Goal: Task Accomplishment & Management: Manage account settings

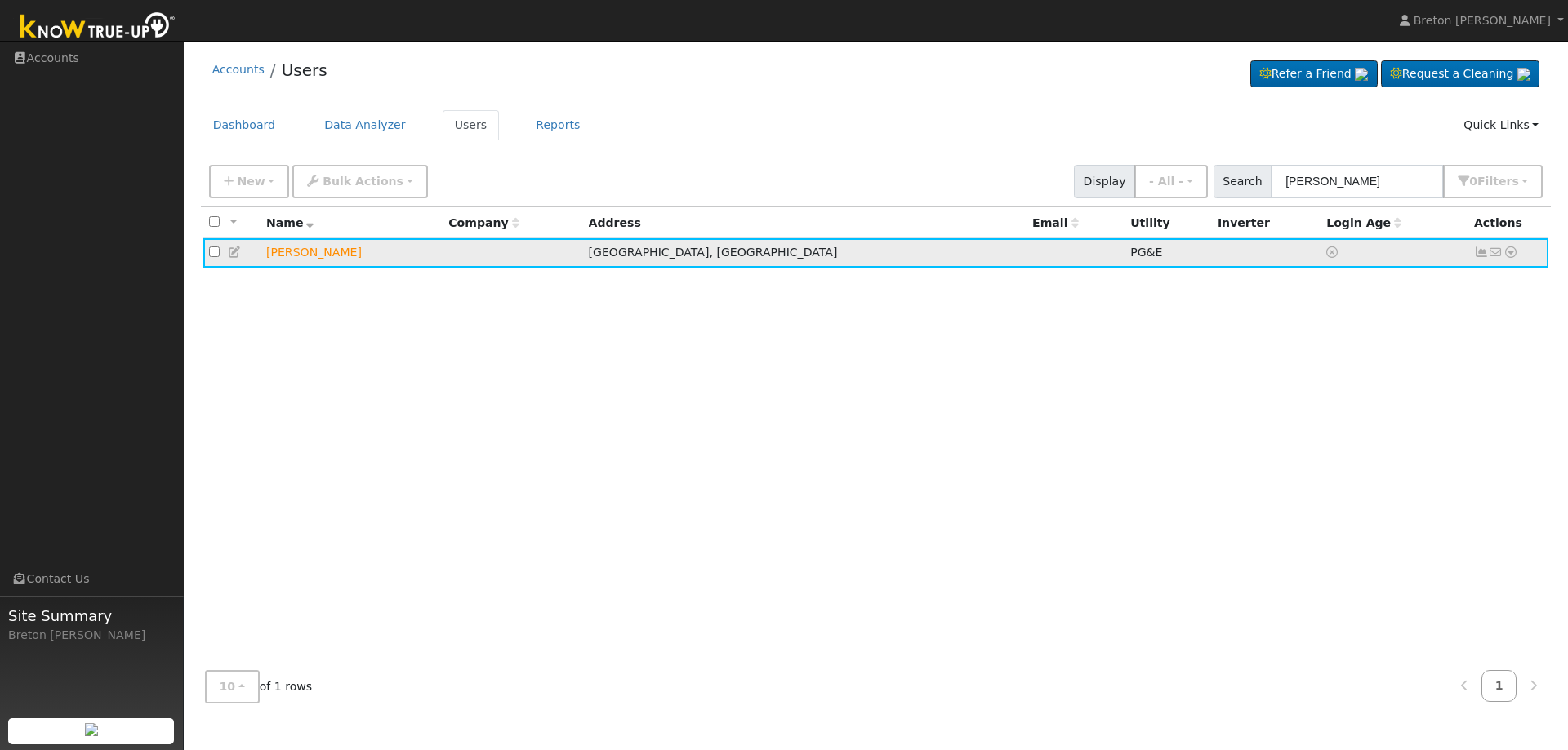
click at [1479, 257] on icon at bounding box center [1480, 252] width 15 height 12
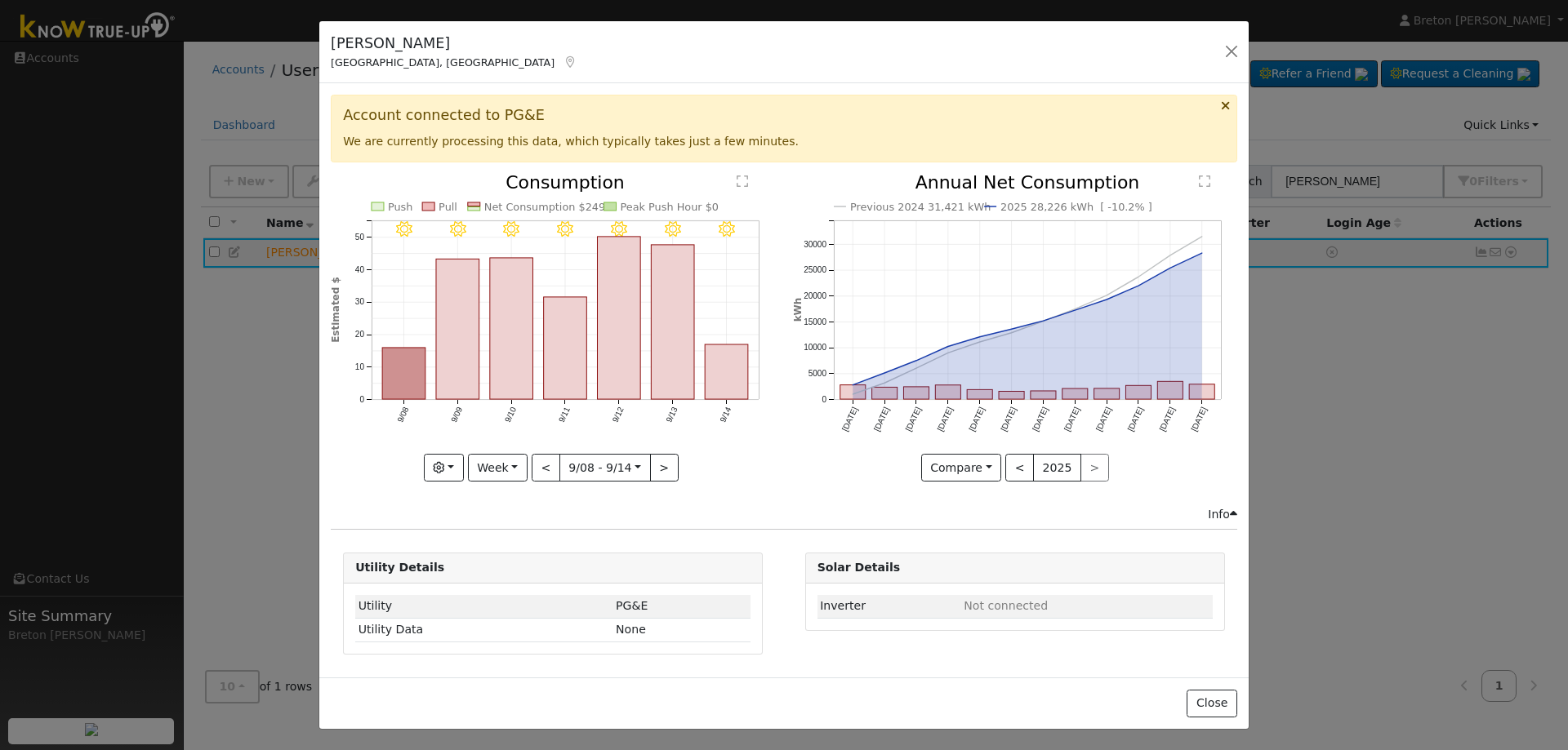
drag, startPoint x: 515, startPoint y: 488, endPoint x: 520, endPoint y: 469, distance: 19.6
click at [517, 485] on div "9/14 - Clear 9/13 - Clear 9/12 - Clear 9/11 - Clear 9/10 - Clear 9/09 - Clear 9…" at bounding box center [553, 339] width 461 height 332
click at [520, 469] on button "Week" at bounding box center [497, 467] width 59 height 28
click at [501, 565] on link "Year" at bounding box center [526, 570] width 114 height 22
type input "[DATE]"
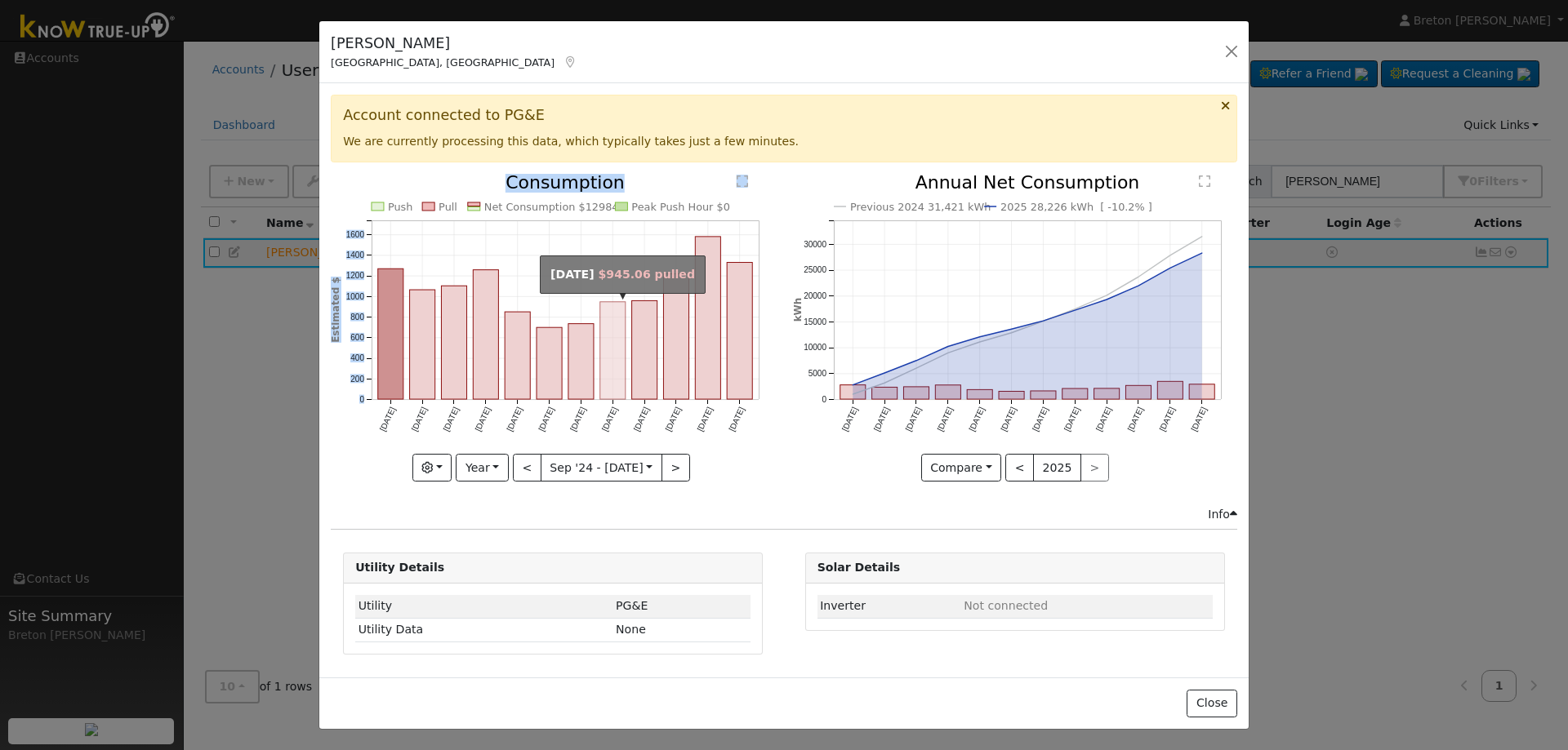
drag, startPoint x: 348, startPoint y: 408, endPoint x: 735, endPoint y: 445, distance: 388.8
click at [618, 387] on icon "Push Pull Net Consumption $12984 Peak Push Hour $0 Sep '[DATE] Nov '[DATE] Jan …" at bounding box center [553, 323] width 444 height 298
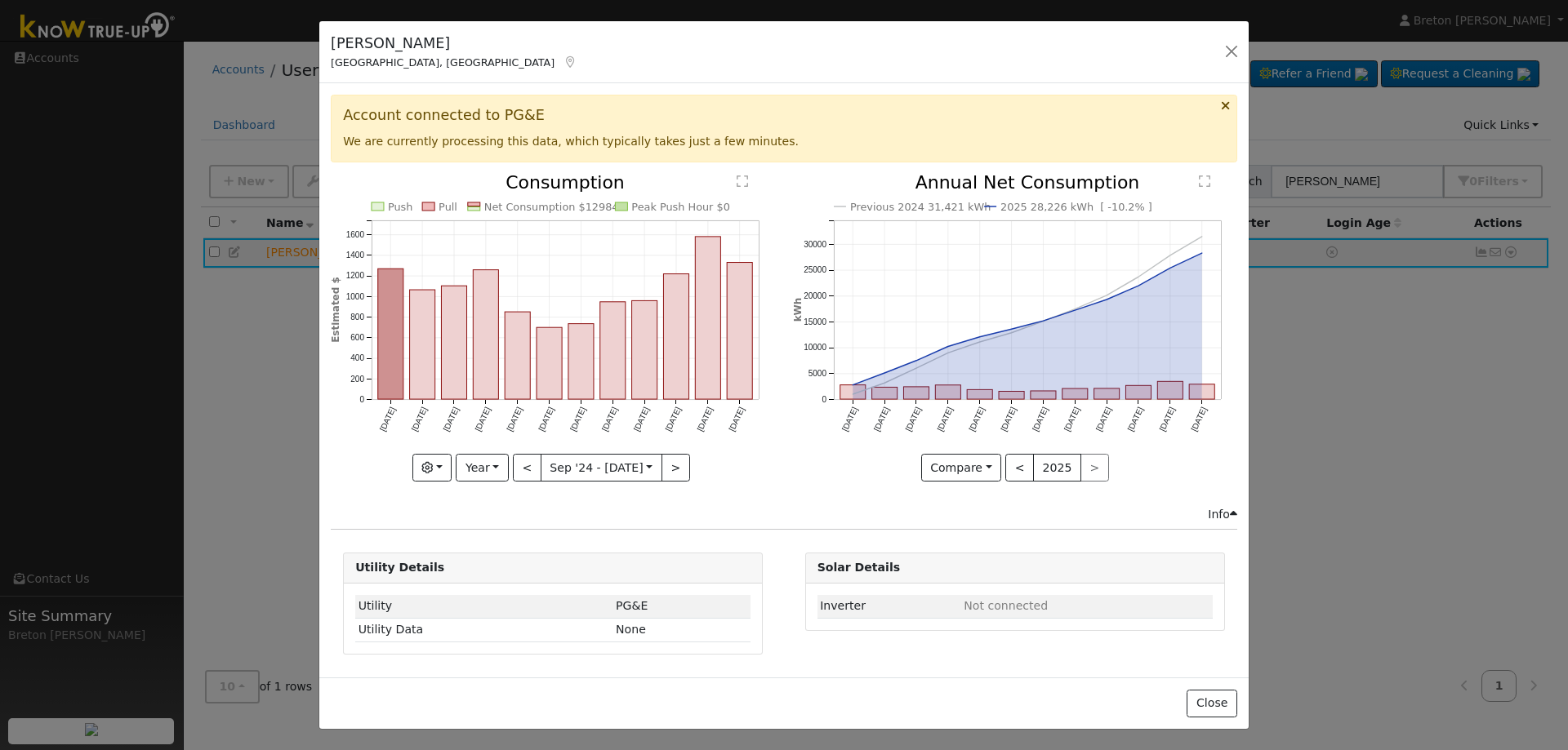
click at [839, 477] on div "Compare Compare Previous Current Year < 2025 >" at bounding box center [1015, 467] width 444 height 28
click at [421, 465] on button "button" at bounding box center [432, 467] width 40 height 28
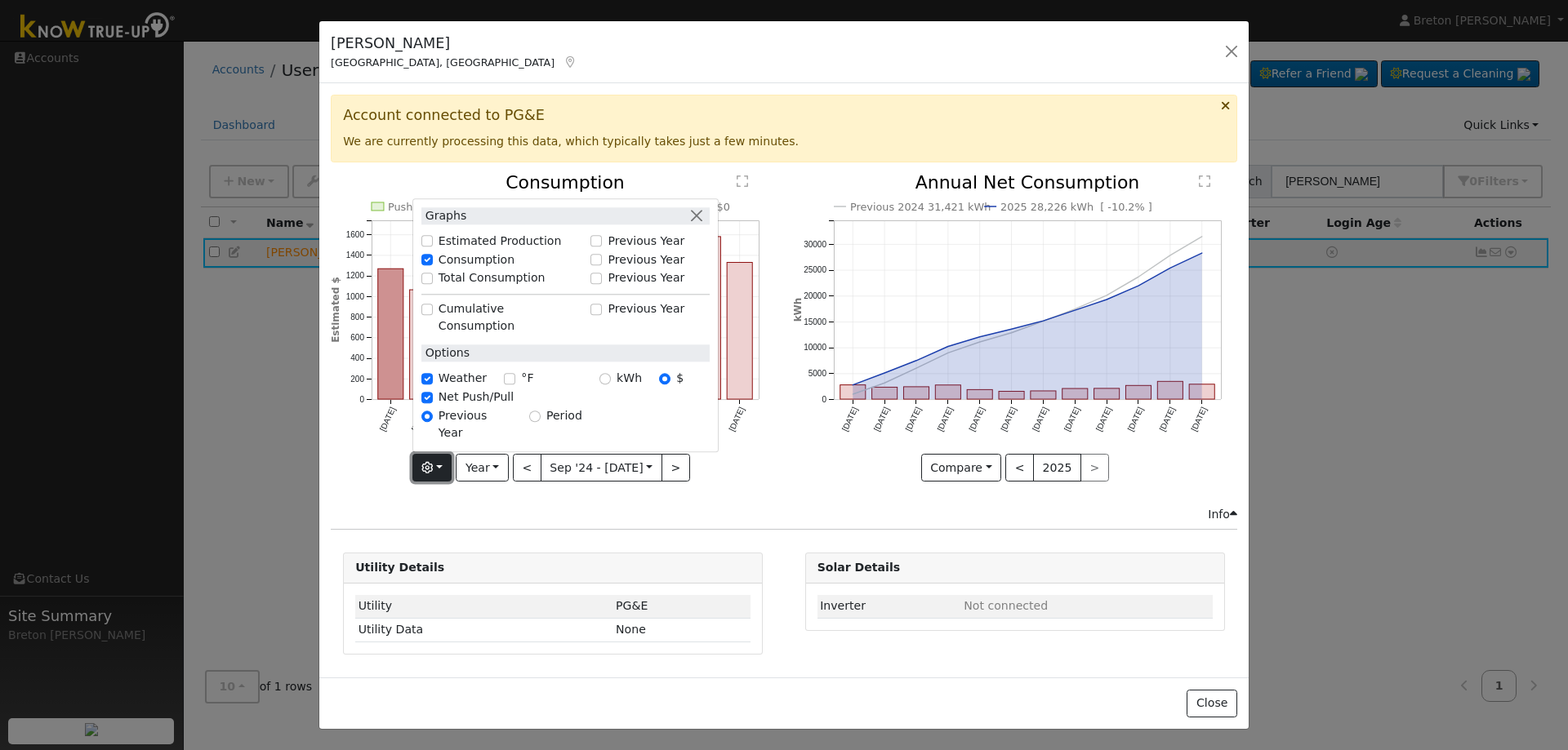
click at [425, 466] on button "button" at bounding box center [432, 467] width 40 height 28
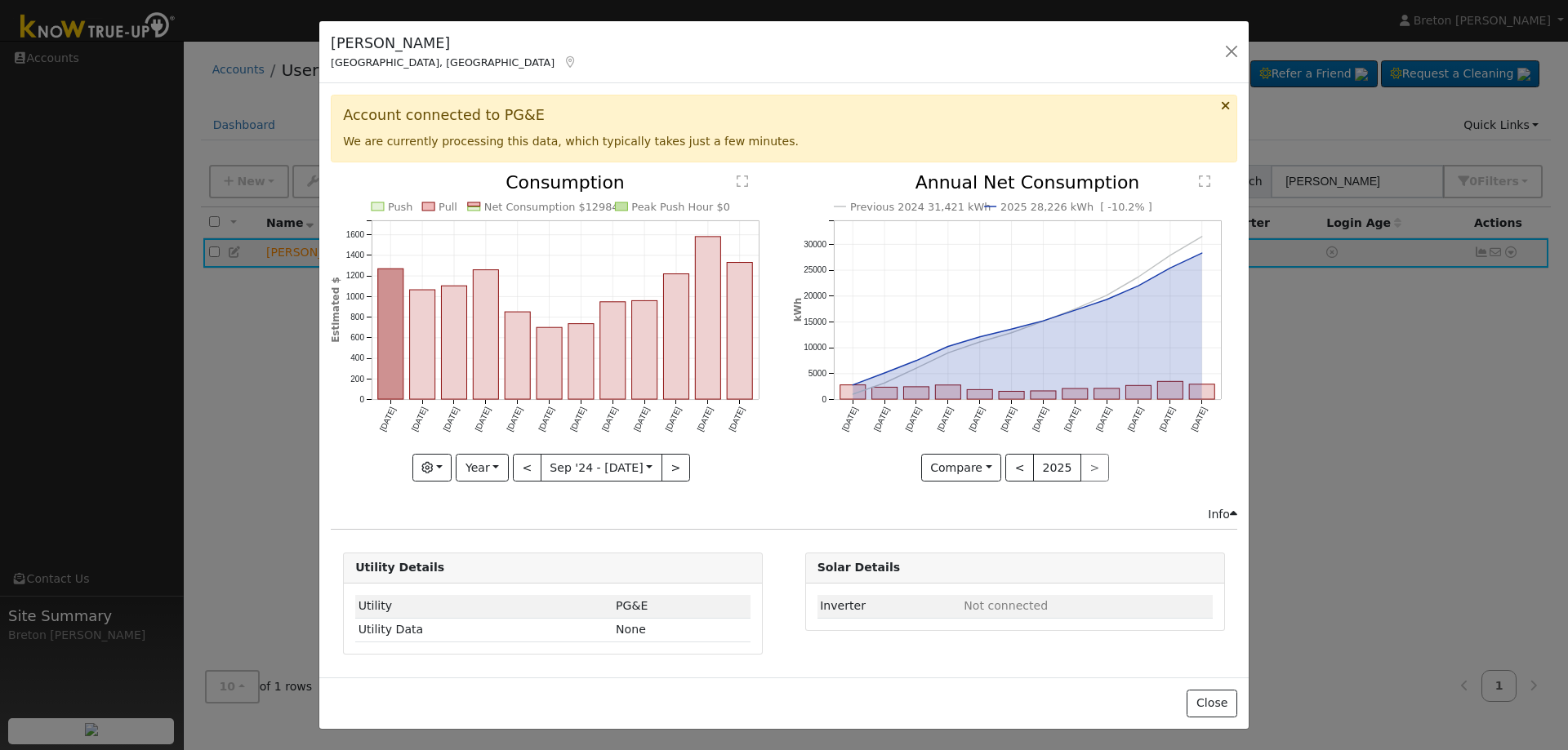
click at [793, 468] on icon "Previous 2024 31,421 kWh 2025 28,226 kWh [ -10.2% ] [DATE] Oct '[DATE] Dec '[DA…" at bounding box center [1015, 323] width 444 height 298
click at [993, 480] on button "Compare" at bounding box center [961, 467] width 81 height 28
click at [822, 524] on div "Account connected to PG&E We are currently processing this data, which typicall…" at bounding box center [784, 380] width 930 height 594
drag, startPoint x: 928, startPoint y: 611, endPoint x: 1183, endPoint y: 661, distance: 259.9
click at [936, 611] on td "Inverter" at bounding box center [890, 607] width 144 height 23
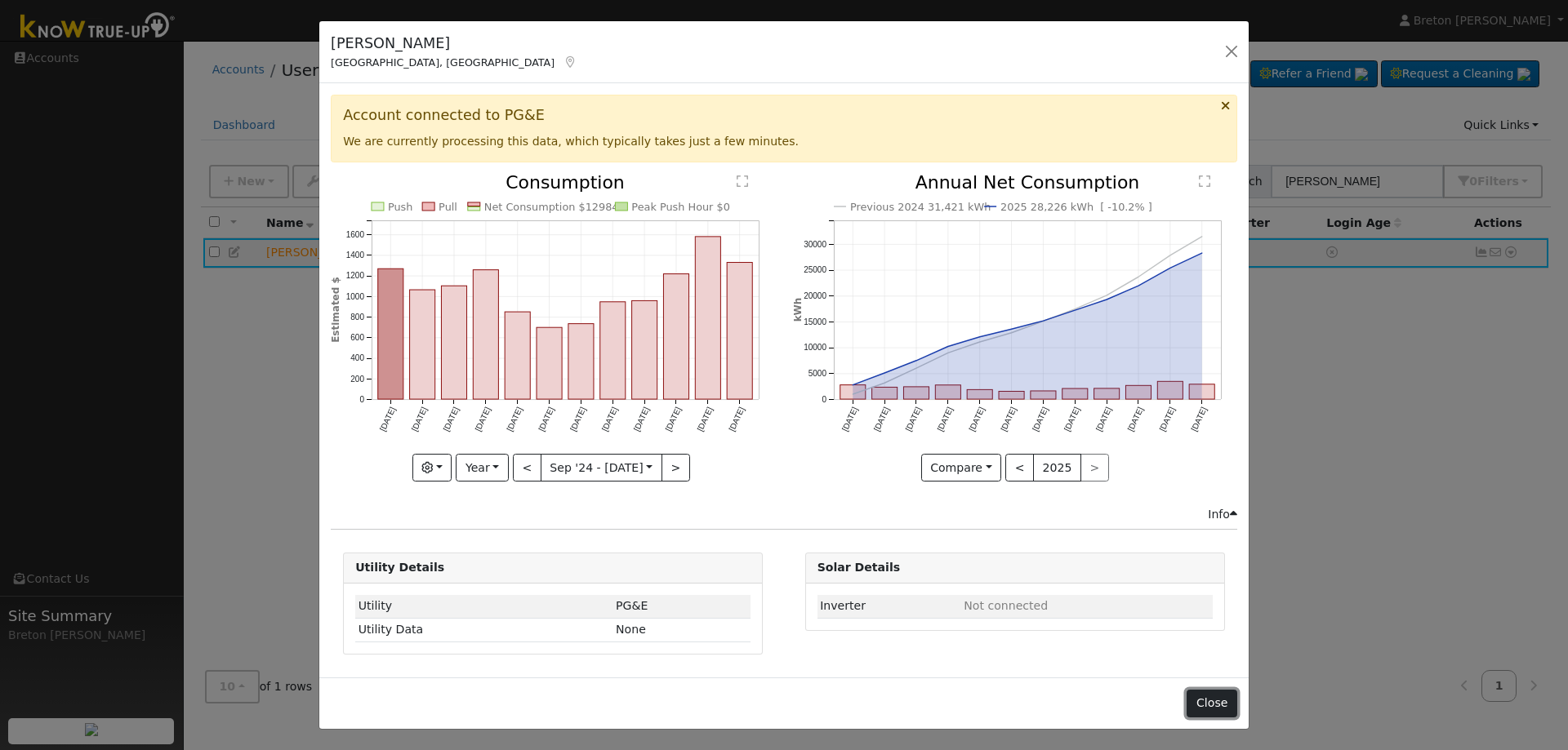
click at [1210, 694] on button "Close" at bounding box center [1211, 703] width 50 height 28
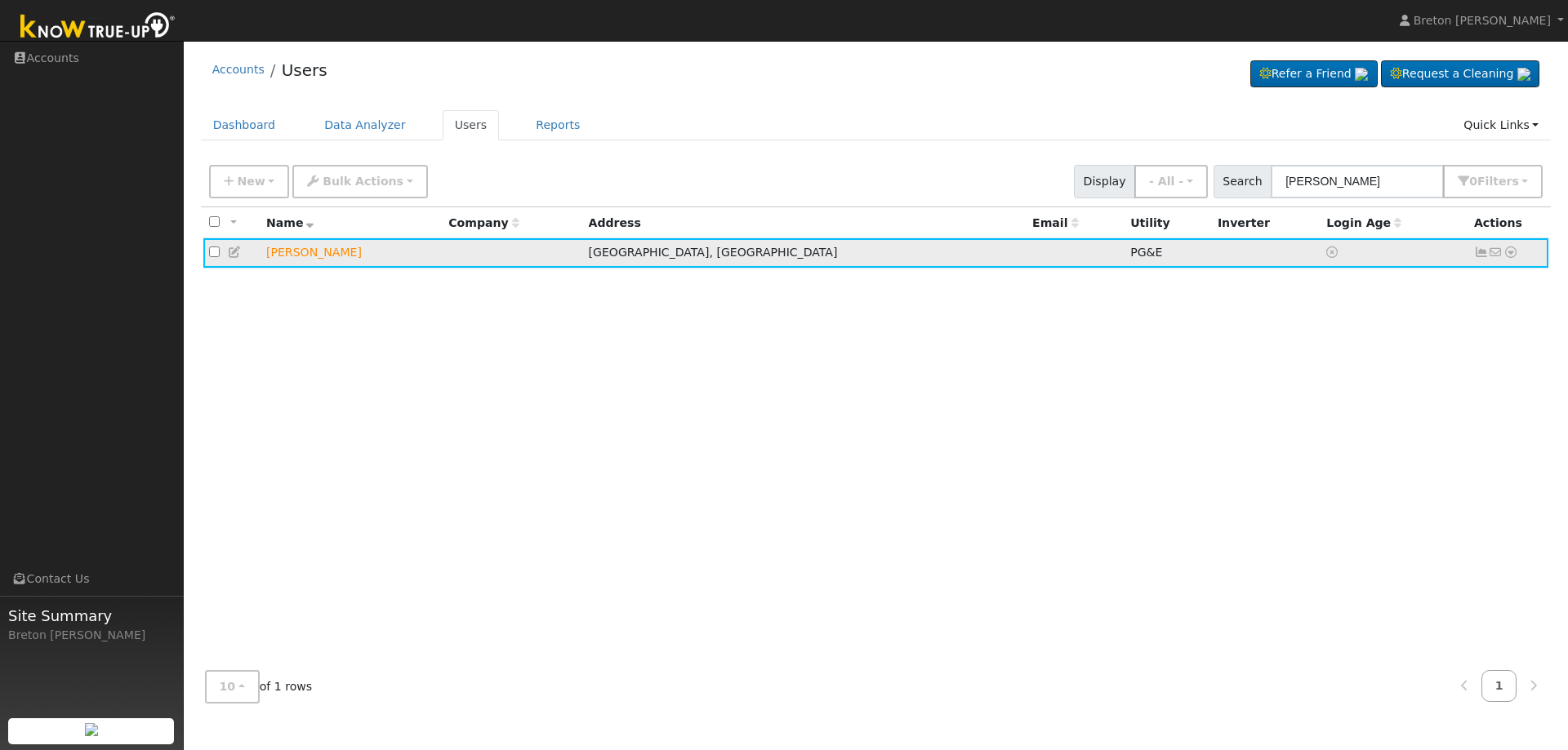
click at [1516, 250] on icon at bounding box center [1510, 252] width 15 height 12
click at [1334, 372] on link "Export to CSV" at bounding box center [1337, 363] width 120 height 22
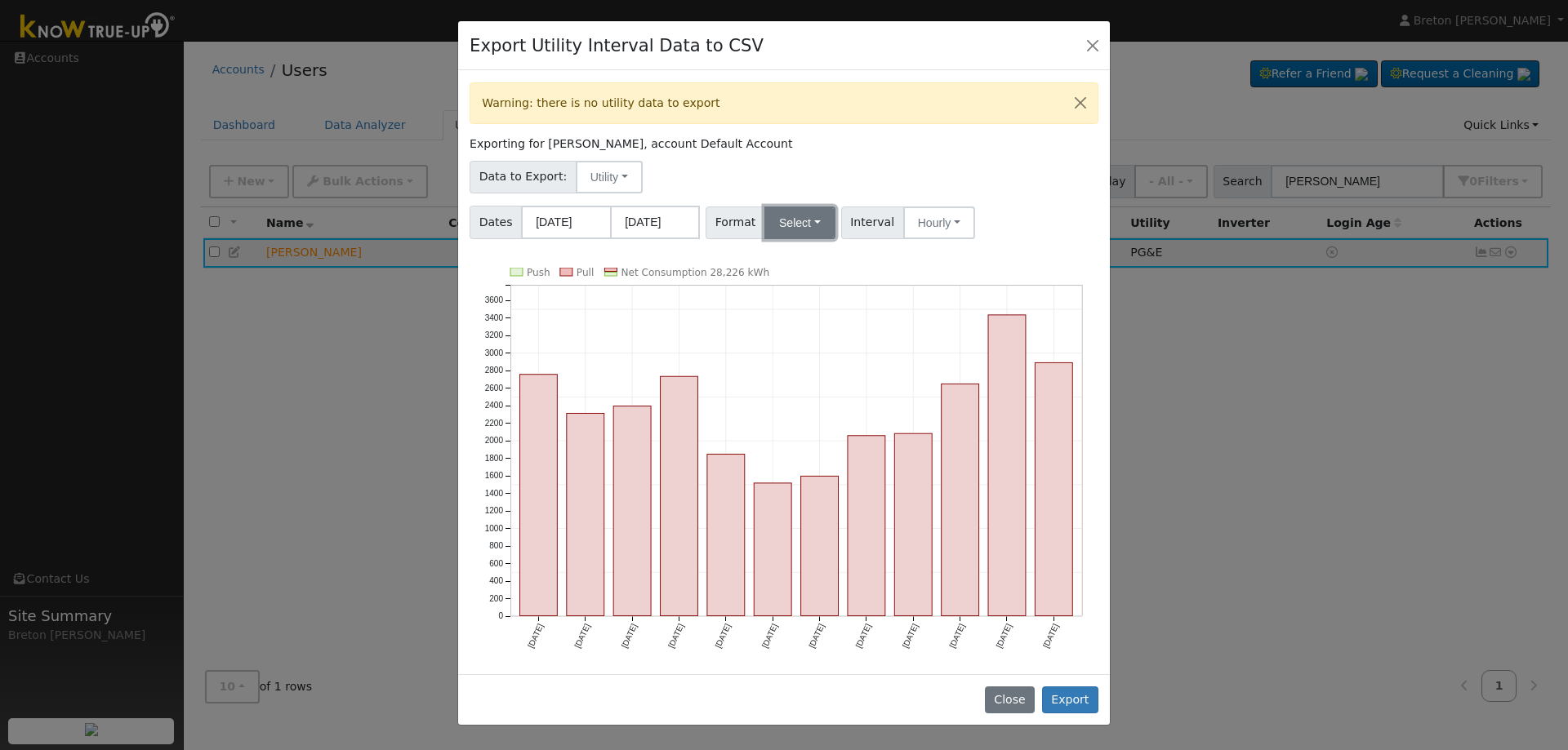
click at [788, 225] on button "Select" at bounding box center [799, 223] width 71 height 33
click at [785, 273] on link "PG&E" at bounding box center [819, 281] width 117 height 22
click at [784, 180] on div "Data to Export: Utility Utility Solar" at bounding box center [784, 173] width 635 height 38
click at [606, 180] on button "Utility" at bounding box center [608, 177] width 67 height 33
click at [612, 218] on link "Utility" at bounding box center [621, 212] width 114 height 22
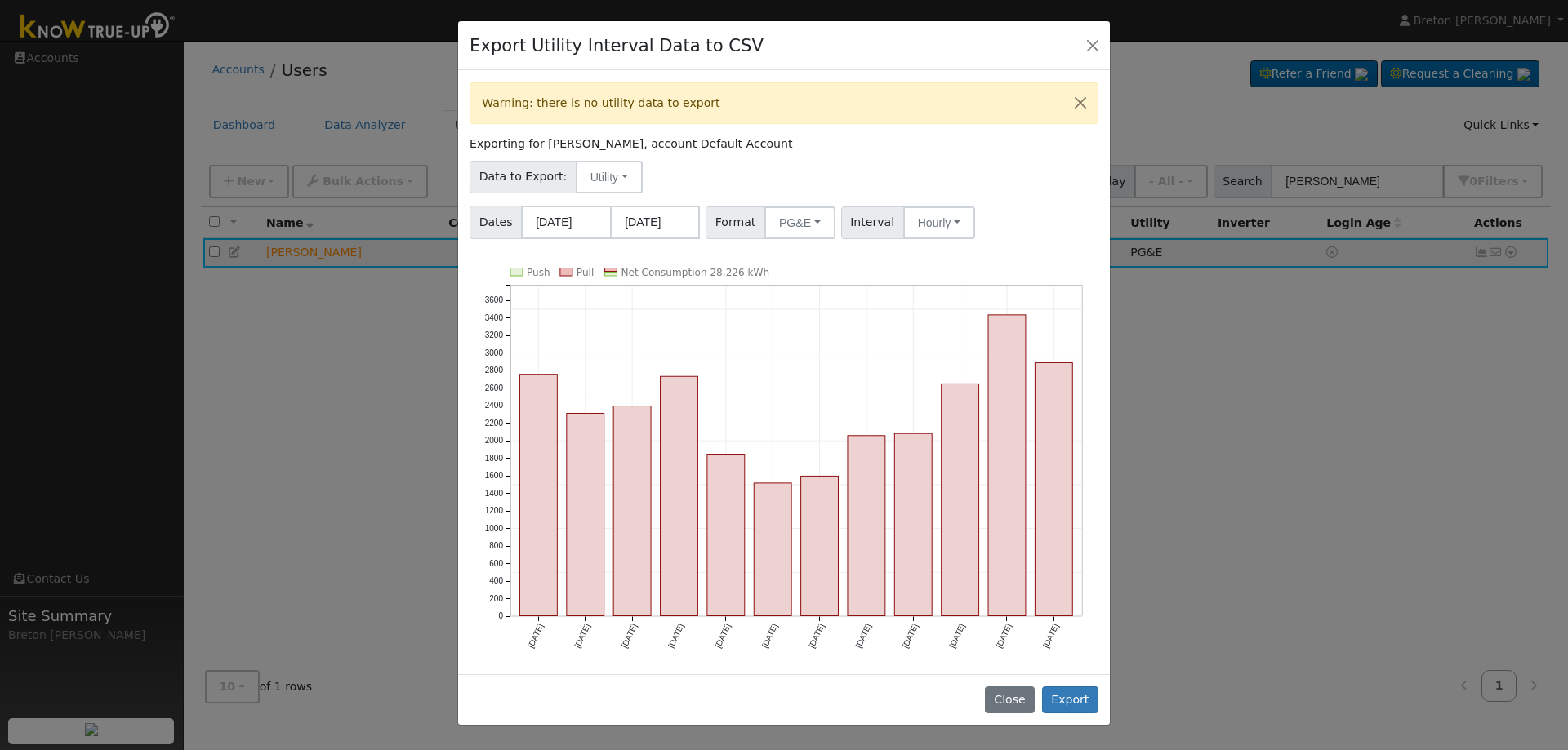
click at [784, 168] on div "Data to Export: Utility Utility Solar" at bounding box center [784, 173] width 635 height 38
click at [1067, 691] on button "Export" at bounding box center [1070, 700] width 56 height 28
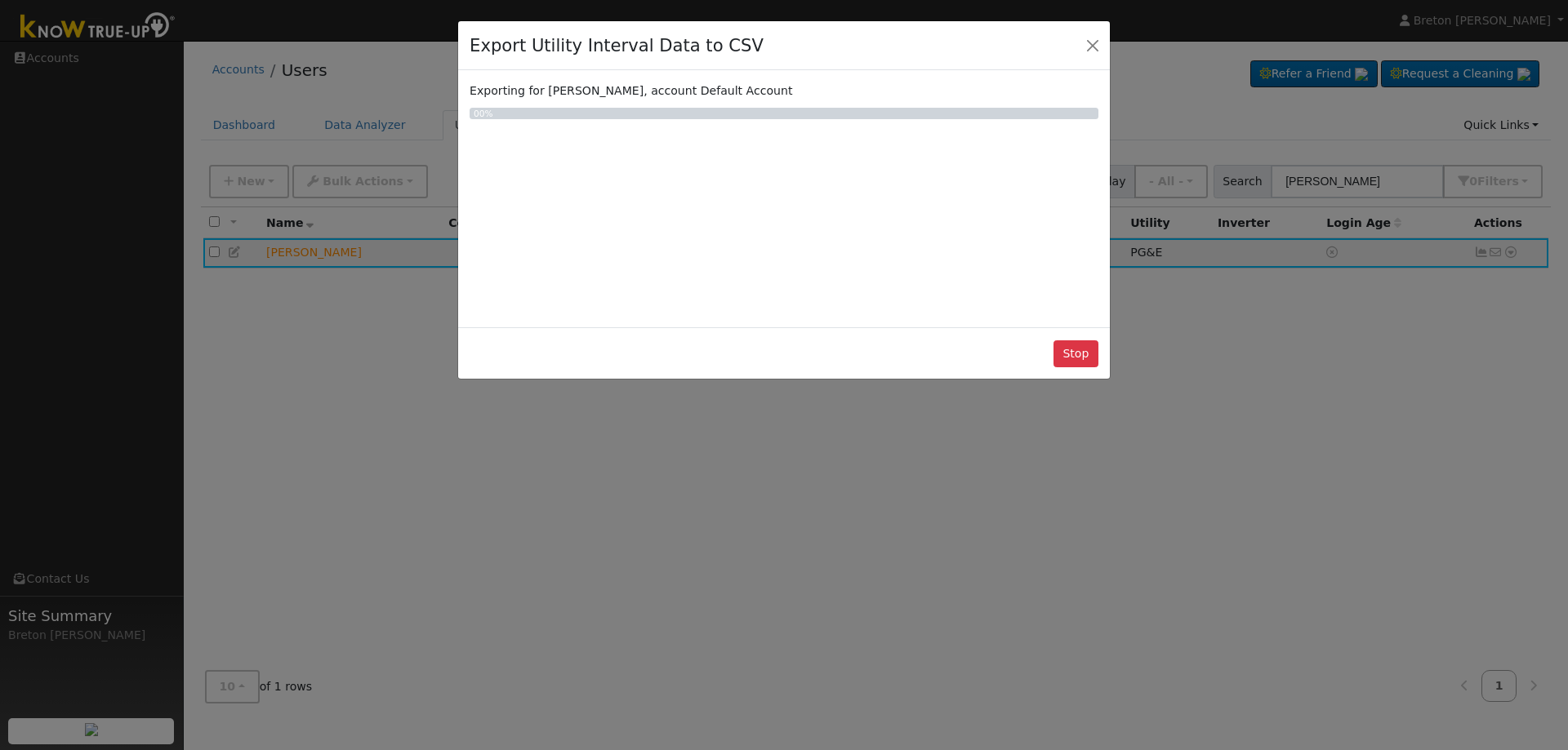
drag, startPoint x: 539, startPoint y: 89, endPoint x: 772, endPoint y: 87, distance: 233.0
click at [772, 87] on div "Exporting for [PERSON_NAME], account Default Account" at bounding box center [784, 91] width 629 height 18
click at [775, 87] on div "Exporting for [PERSON_NAME], account Default Account" at bounding box center [784, 91] width 629 height 18
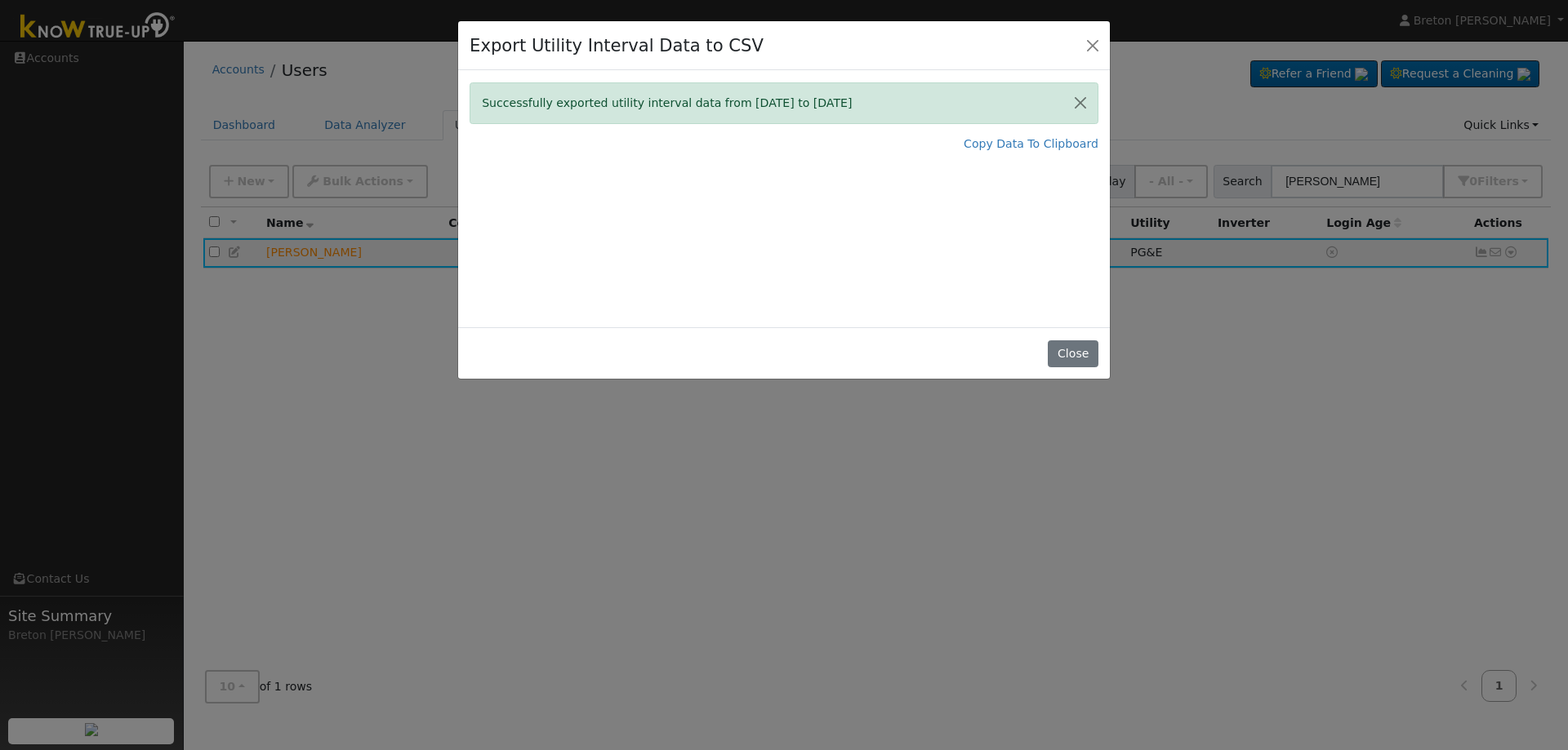
click at [1170, 76] on div "Export Utility Interval Data to CSV Successfully exported utility interval data…" at bounding box center [784, 375] width 1568 height 750
click at [1080, 361] on button "Close" at bounding box center [1072, 354] width 50 height 28
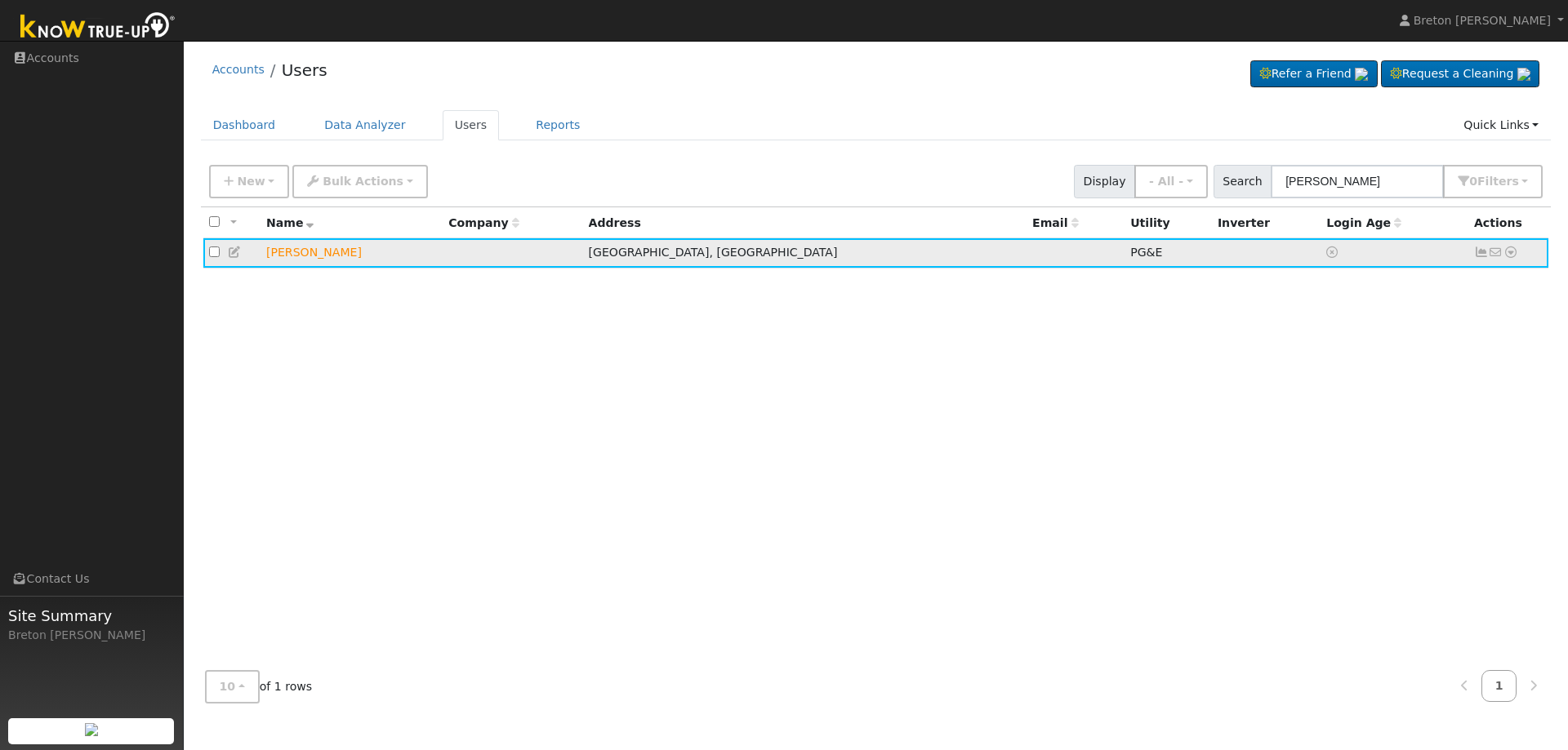
click at [1511, 252] on icon at bounding box center [1510, 252] width 15 height 12
click at [1344, 373] on link "Export to CSV" at bounding box center [1337, 363] width 120 height 22
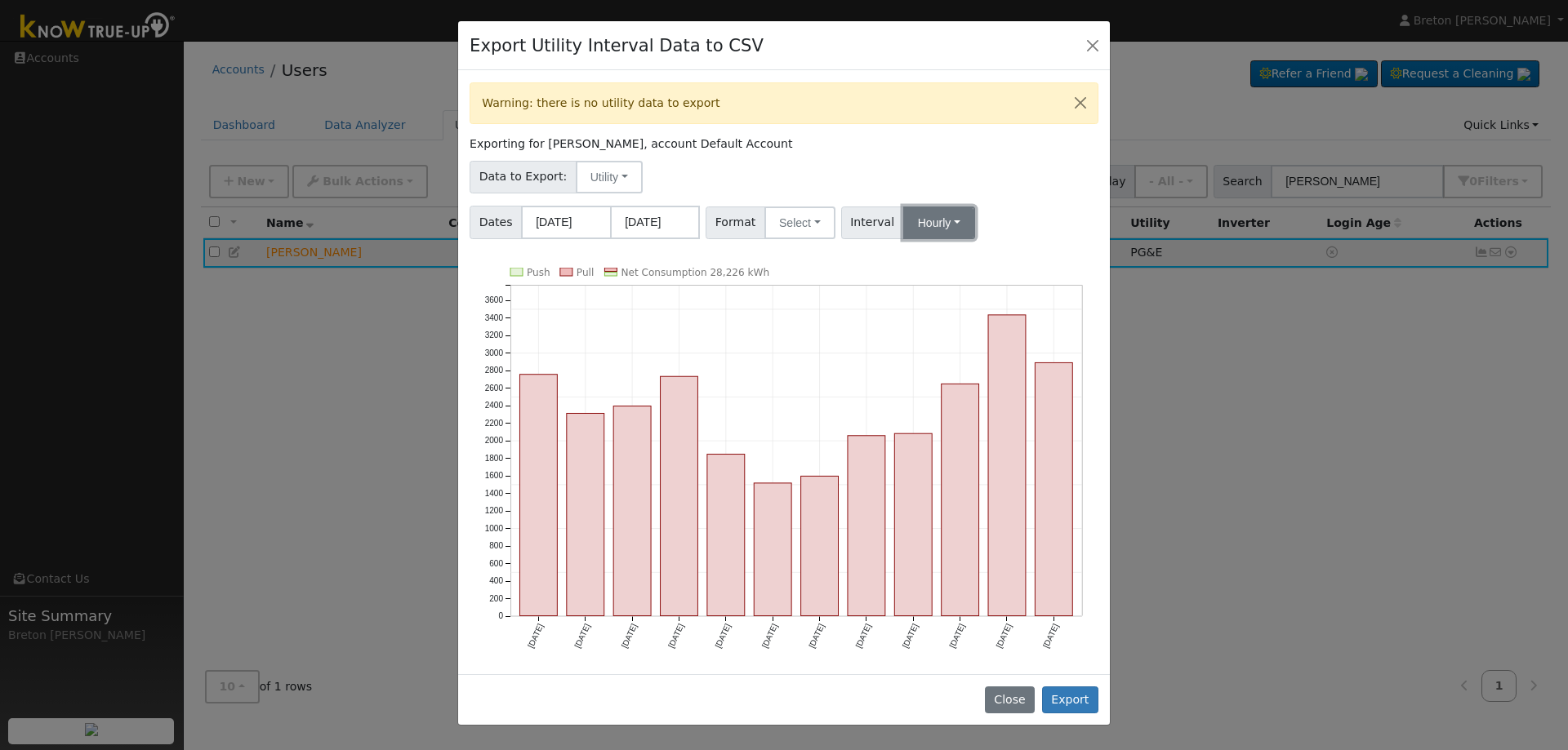
click at [930, 228] on button "Hourly" at bounding box center [939, 223] width 72 height 33
click at [924, 226] on button "Hourly" at bounding box center [939, 223] width 72 height 33
click at [921, 248] on link "15 Minute" at bounding box center [954, 258] width 114 height 22
click at [1077, 696] on button "Export" at bounding box center [1070, 700] width 56 height 28
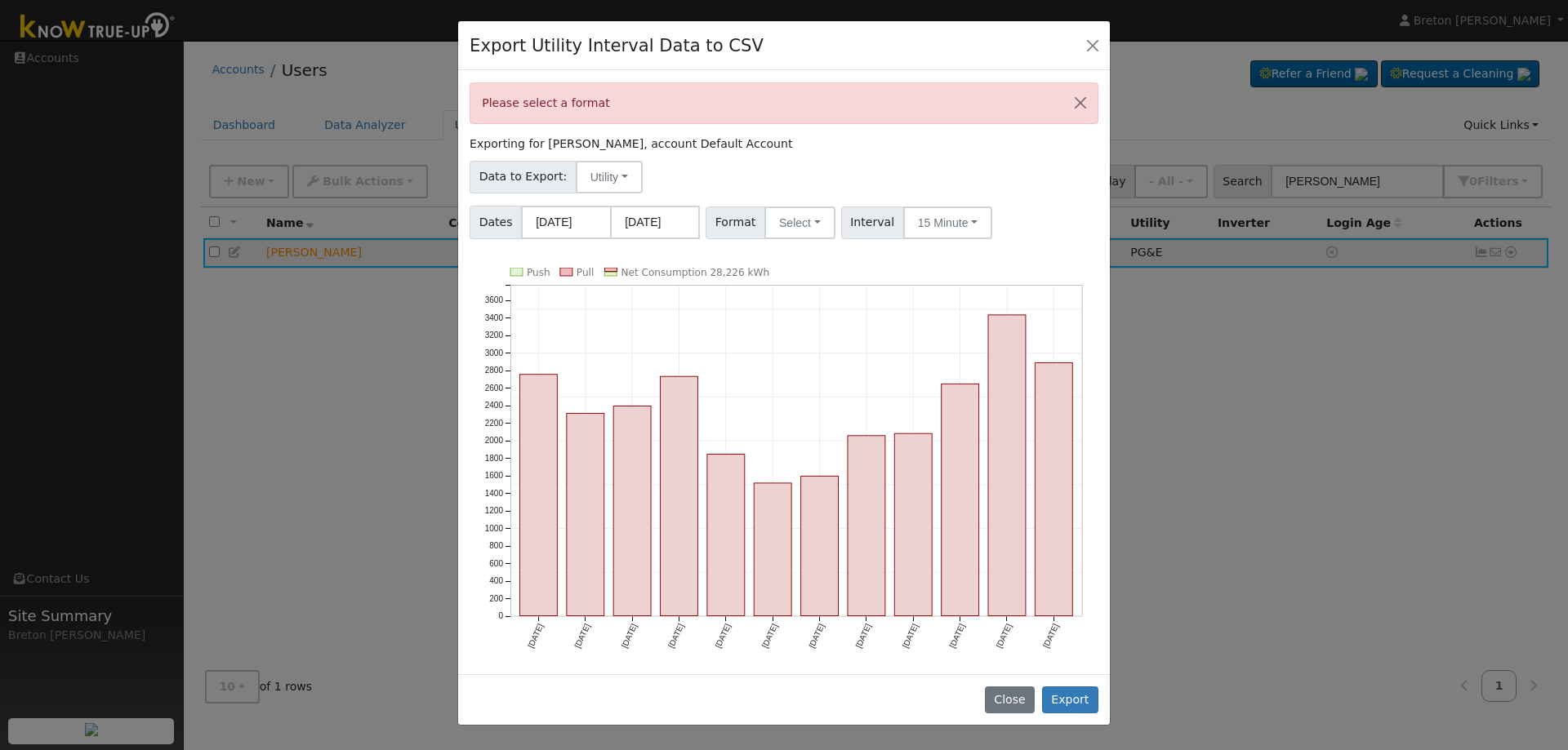
click at [928, 190] on div "Data to Export: Utility Utility Solar" at bounding box center [784, 173] width 635 height 38
click at [786, 231] on button "Select" at bounding box center [799, 223] width 71 height 33
click at [809, 262] on link "Generic" at bounding box center [819, 258] width 117 height 22
click at [596, 188] on button "Utility" at bounding box center [608, 177] width 67 height 33
click at [613, 221] on link "Utility" at bounding box center [621, 212] width 114 height 22
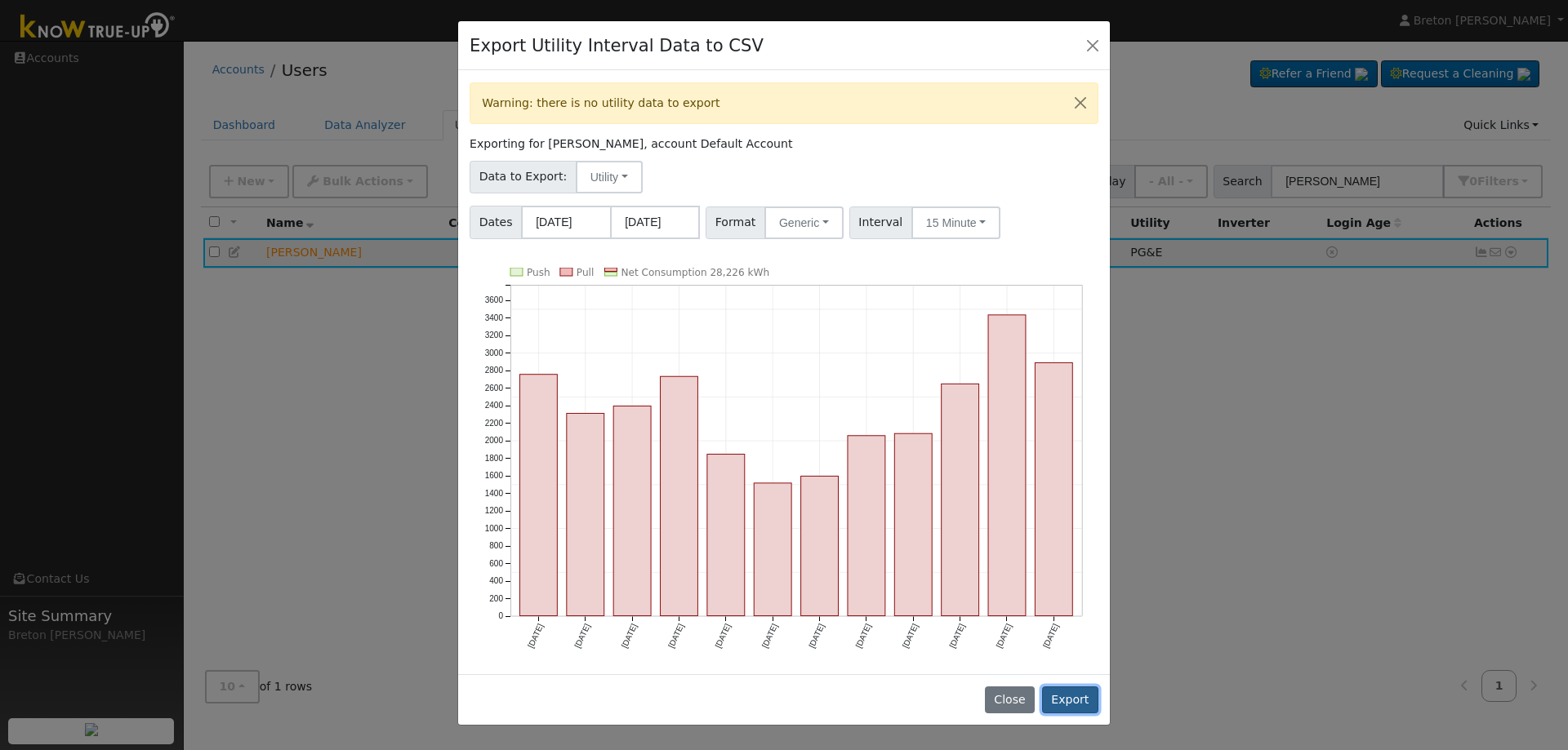
click at [1072, 692] on button "Export" at bounding box center [1070, 700] width 56 height 28
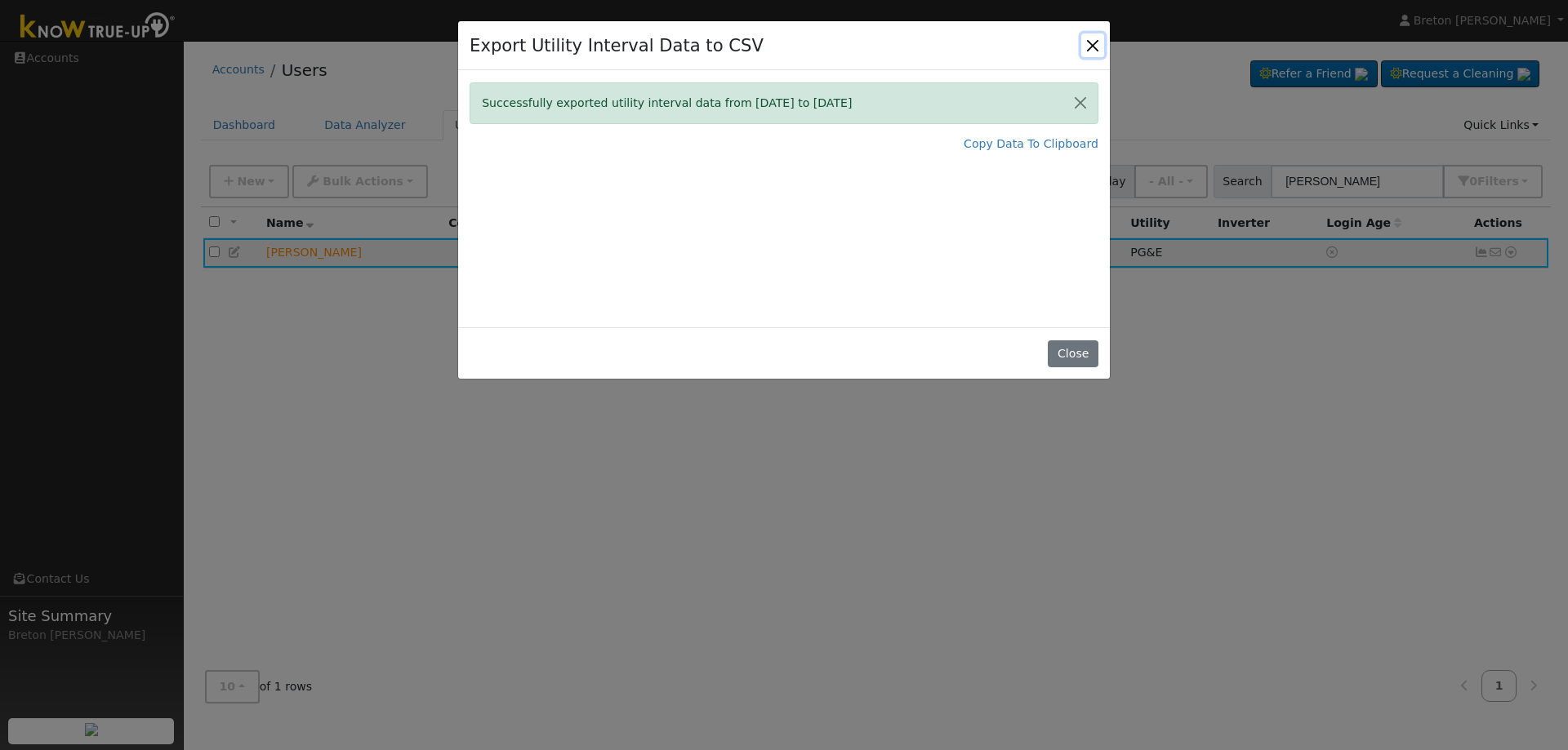
click at [1098, 48] on button "Close" at bounding box center [1092, 44] width 22 height 22
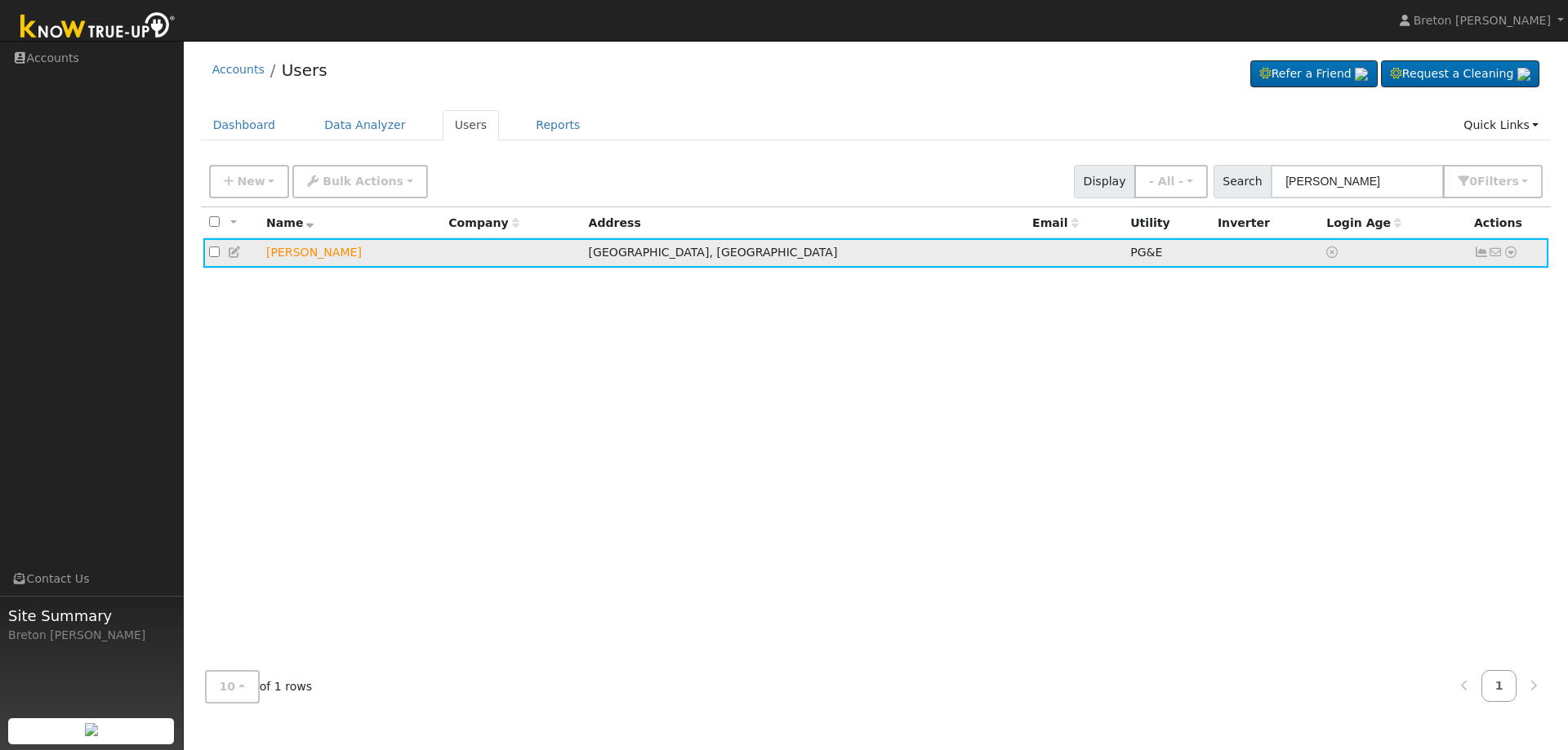
click at [1479, 255] on icon at bounding box center [1480, 252] width 15 height 12
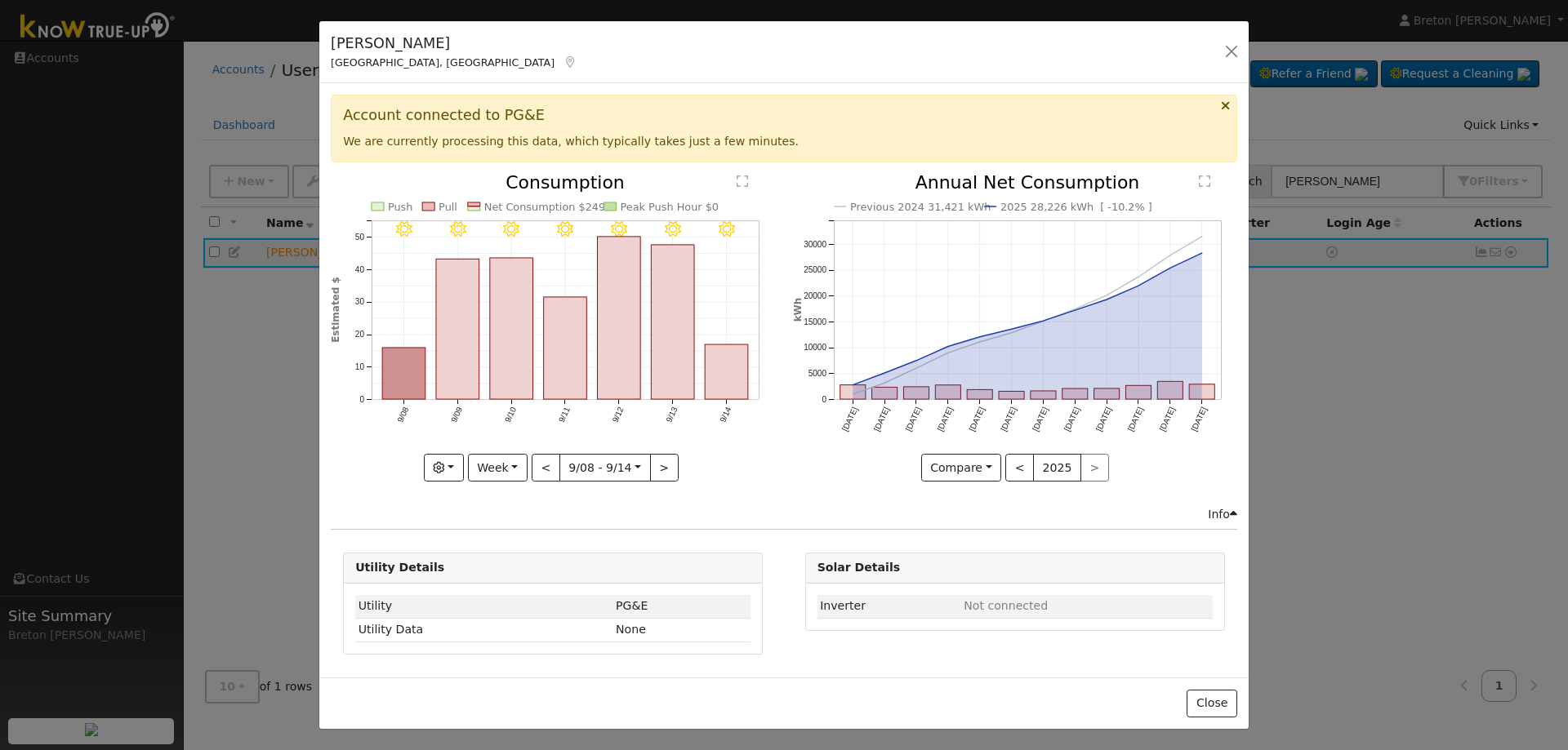
click at [1214, 51] on div "[PERSON_NAME] [PERSON_NAME], [GEOGRAPHIC_DATA] Default Account Default Account …" at bounding box center [784, 53] width 930 height 63
click at [1229, 52] on button "button" at bounding box center [1230, 51] width 22 height 22
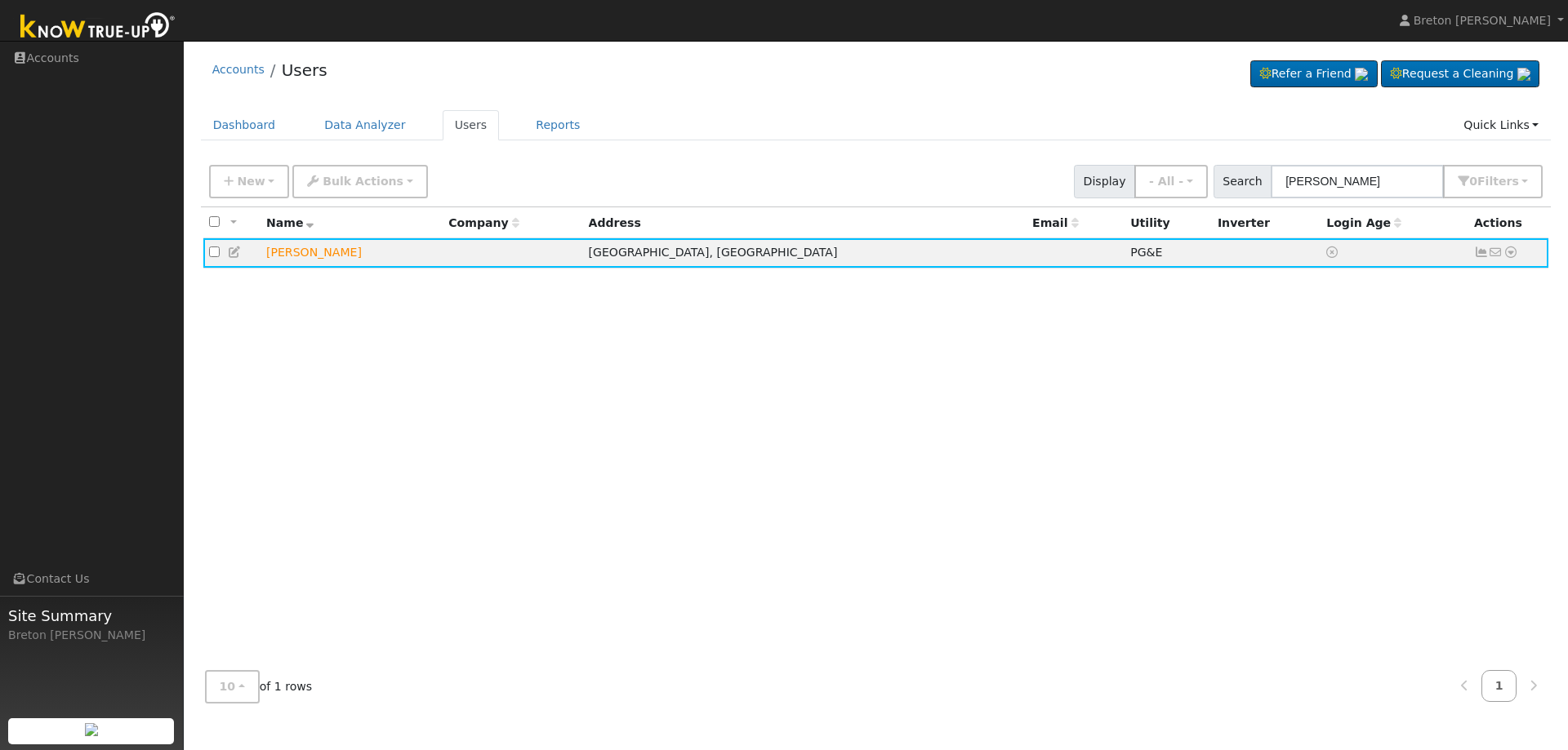
drag, startPoint x: 398, startPoint y: 460, endPoint x: 33, endPoint y: 390, distance: 371.7
click at [371, 464] on div "All None All on page None on page Name Company Address Email Utility Inverter L…" at bounding box center [876, 432] width 1351 height 449
